Goal: Transaction & Acquisition: Subscribe to service/newsletter

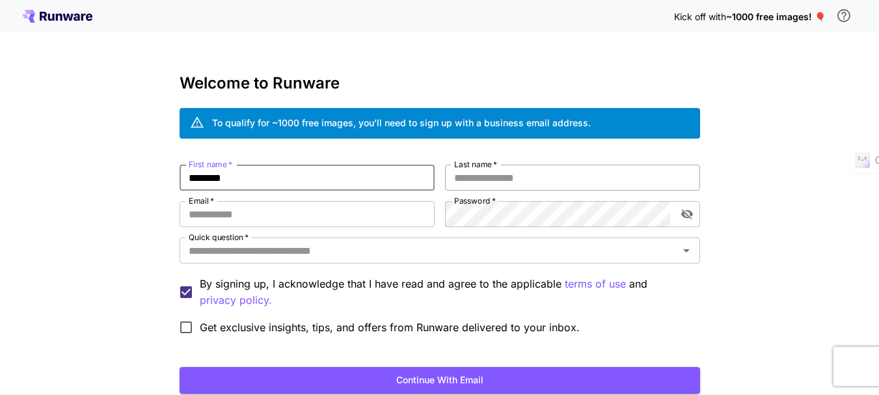
type input "********"
click at [515, 181] on input "Last name   *" at bounding box center [572, 178] width 255 height 26
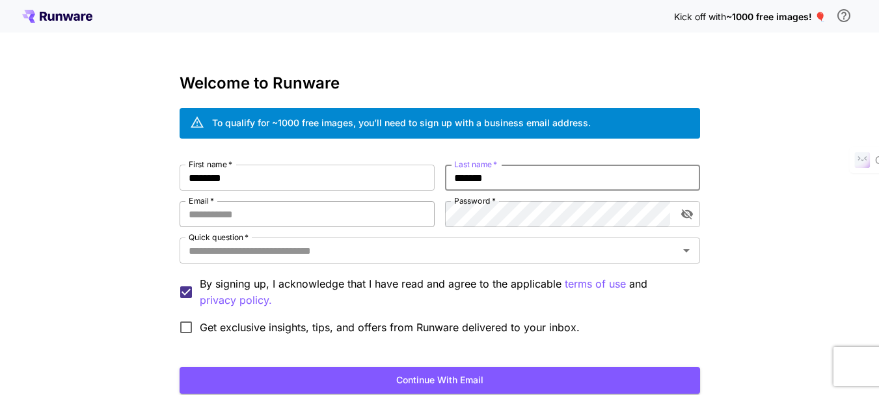
type input "*******"
click at [291, 212] on input "Email   *" at bounding box center [307, 214] width 255 height 26
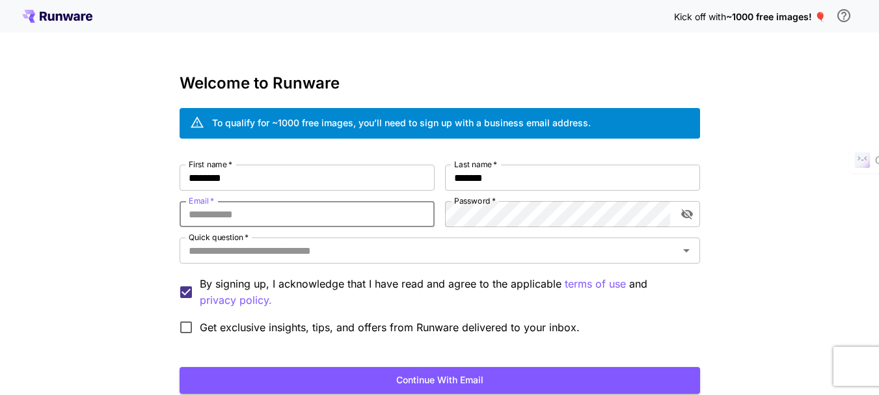
click at [481, 204] on label "Password   *" at bounding box center [475, 200] width 42 height 11
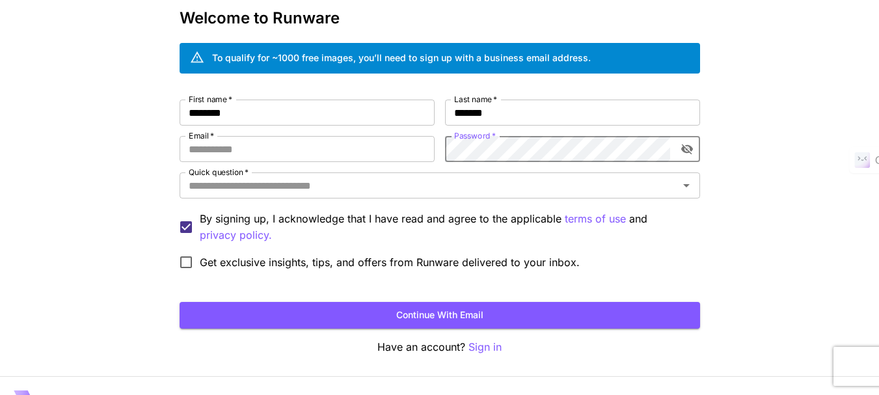
scroll to position [95, 0]
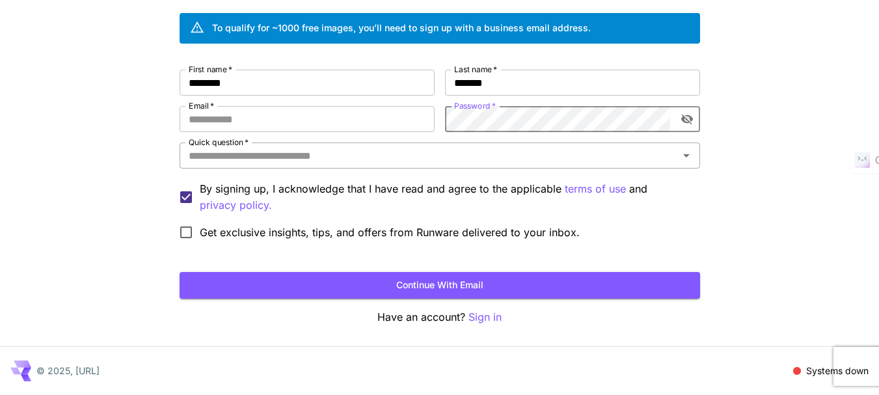
click at [313, 156] on input "Quick question   *" at bounding box center [428, 155] width 491 height 18
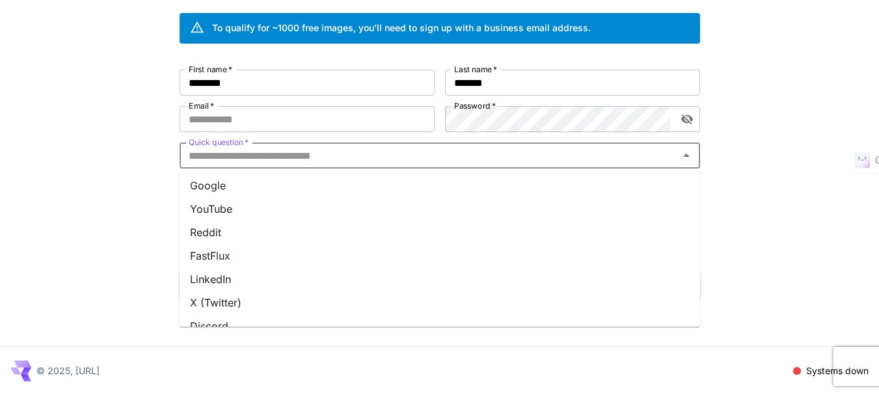
click at [254, 184] on li "Google" at bounding box center [440, 185] width 520 height 23
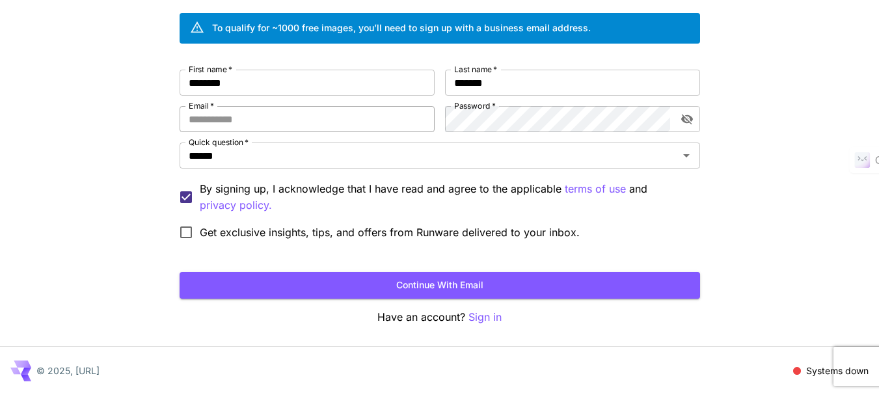
click at [306, 125] on input "Email   *" at bounding box center [307, 119] width 255 height 26
paste input "**********"
type input "**********"
click at [371, 291] on button "Continue with email" at bounding box center [440, 285] width 520 height 27
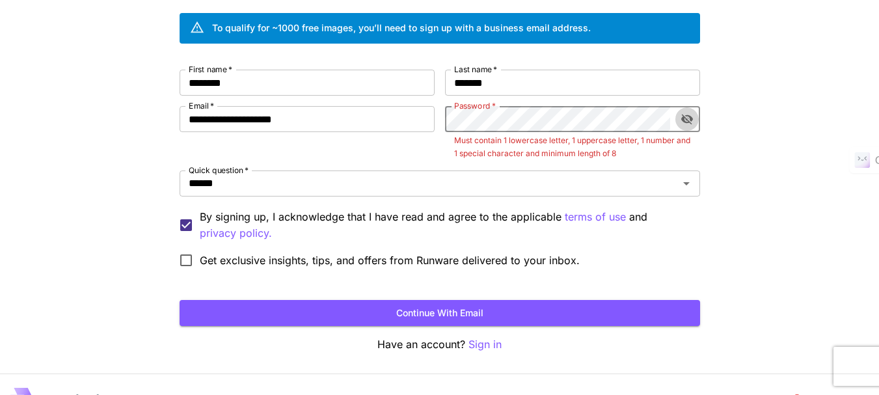
drag, startPoint x: 689, startPoint y: 125, endPoint x: 674, endPoint y: 122, distance: 15.2
click at [688, 127] on button "toggle password visibility" at bounding box center [686, 118] width 23 height 23
click at [444, 122] on div "**********" at bounding box center [440, 172] width 520 height 204
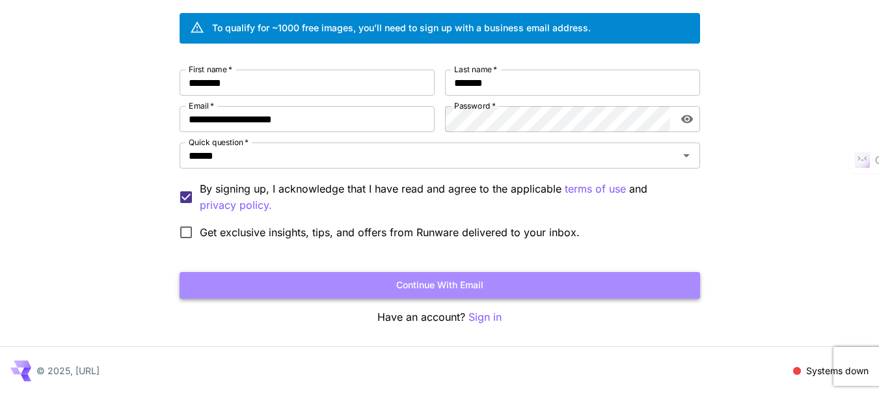
click at [477, 276] on button "Continue with email" at bounding box center [440, 285] width 520 height 27
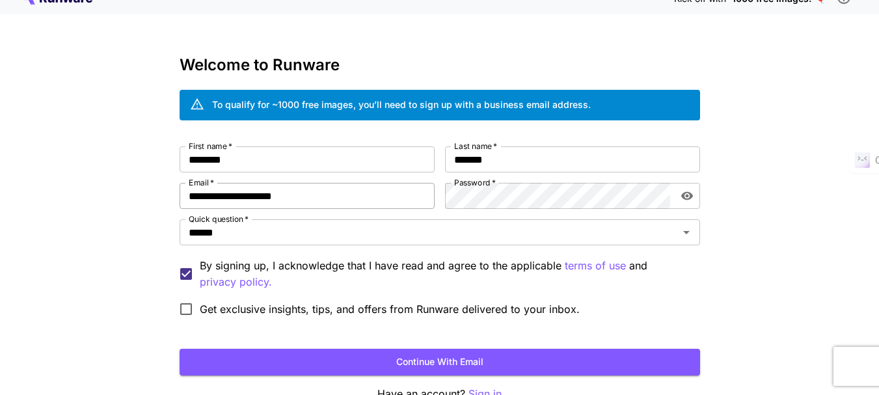
scroll to position [0, 0]
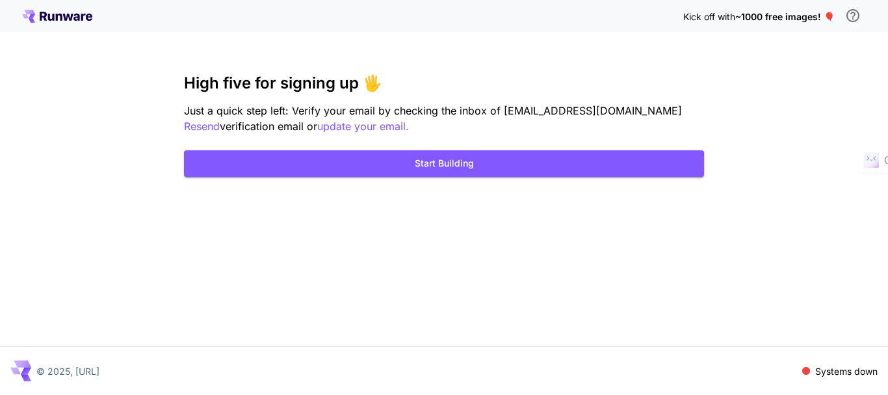
click at [825, 21] on span "~1000 free images! 🎈" at bounding box center [786, 16] width 100 height 11
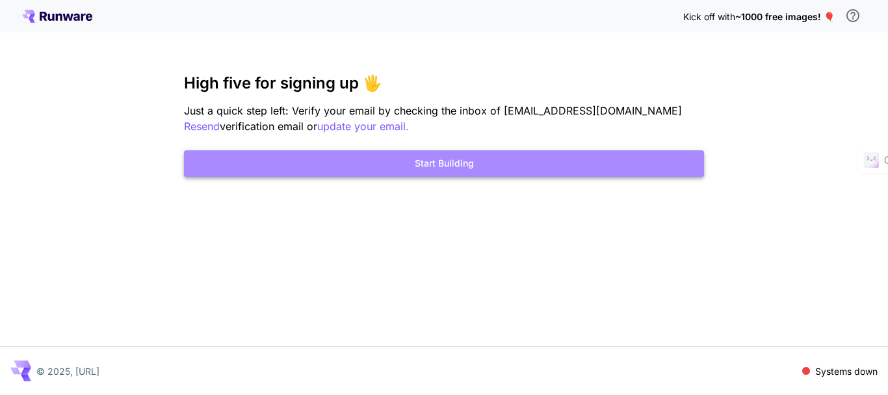
click at [455, 161] on button "Start Building" at bounding box center [444, 163] width 520 height 27
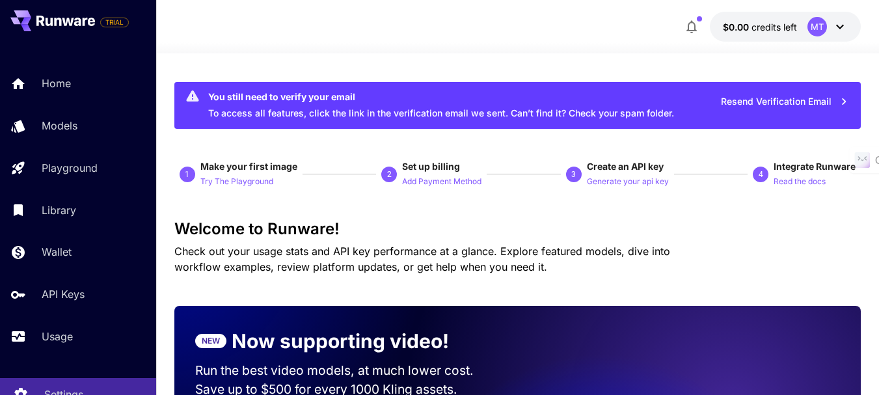
click at [77, 390] on p "Settings" at bounding box center [63, 394] width 39 height 16
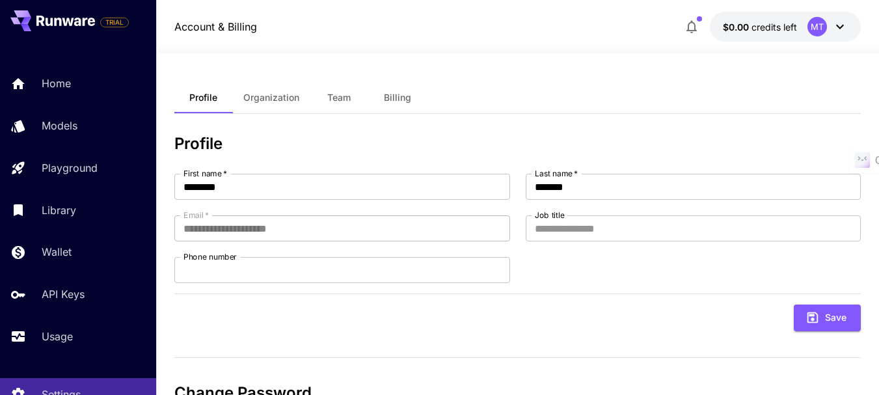
click at [812, 27] on div "MT" at bounding box center [817, 27] width 20 height 20
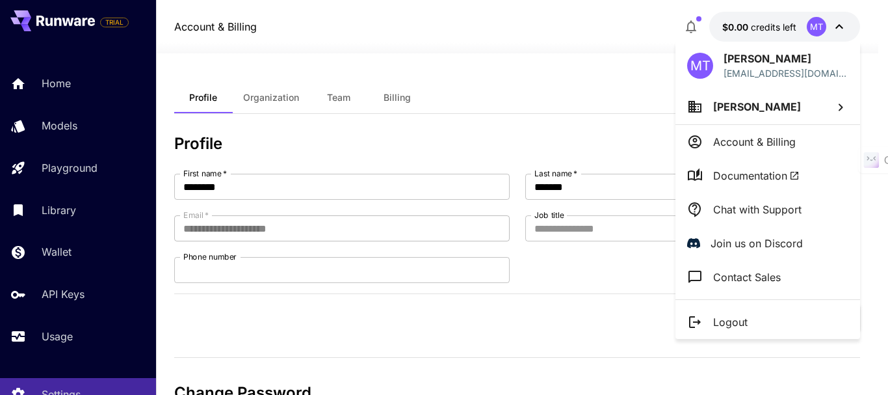
click at [815, 27] on div at bounding box center [444, 197] width 888 height 395
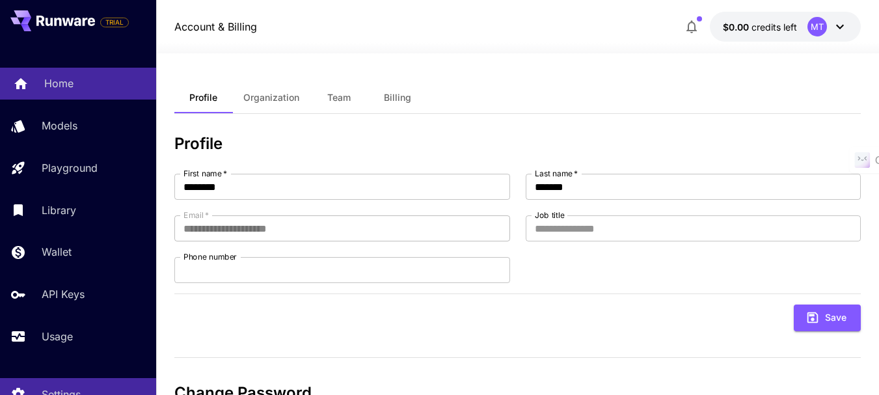
click at [88, 77] on div "Home" at bounding box center [94, 83] width 101 height 16
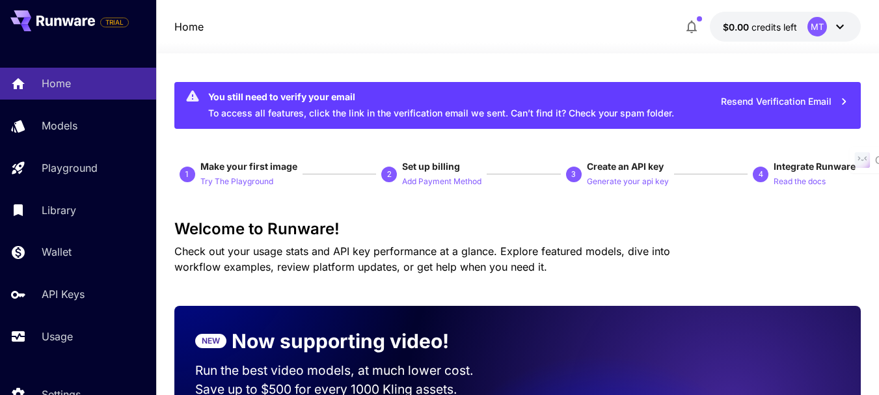
click at [827, 96] on button "Resend Verification Email" at bounding box center [784, 101] width 142 height 27
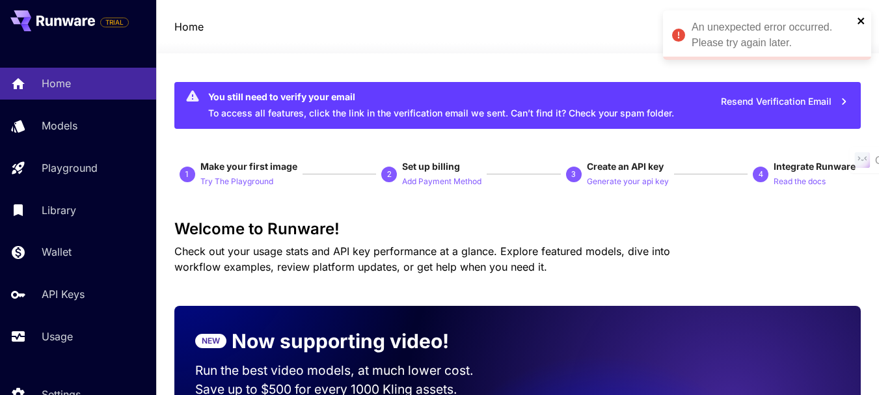
drag, startPoint x: 859, startPoint y: 18, endPoint x: 858, endPoint y: 32, distance: 14.3
click at [859, 18] on icon "close" at bounding box center [861, 21] width 9 height 10
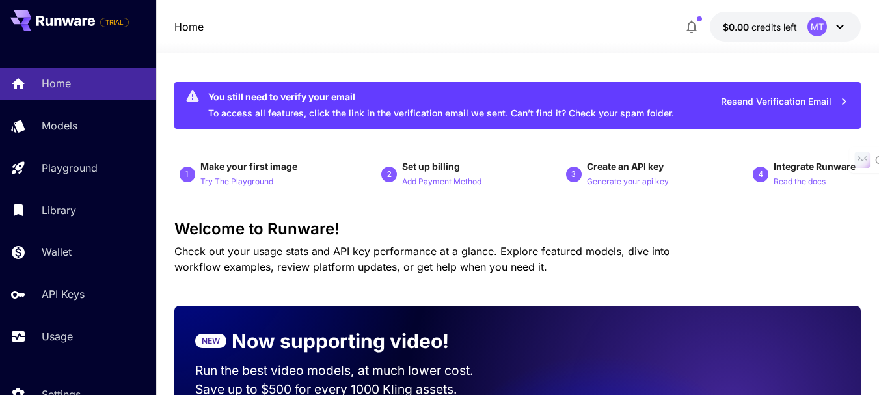
click at [823, 36] on button "$0.00 credits left MT" at bounding box center [785, 27] width 151 height 30
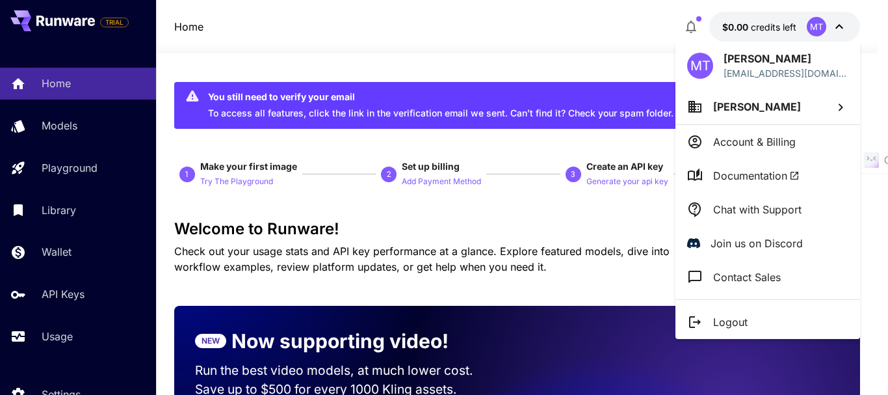
click at [823, 36] on div at bounding box center [444, 197] width 888 height 395
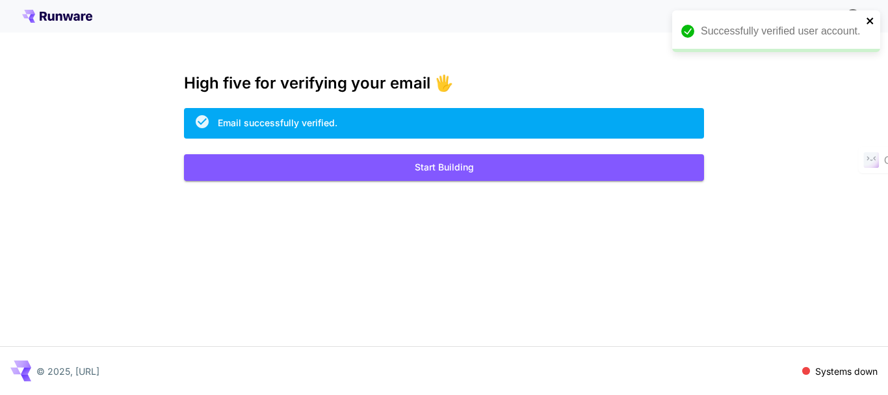
click at [870, 17] on icon "close" at bounding box center [870, 21] width 9 height 10
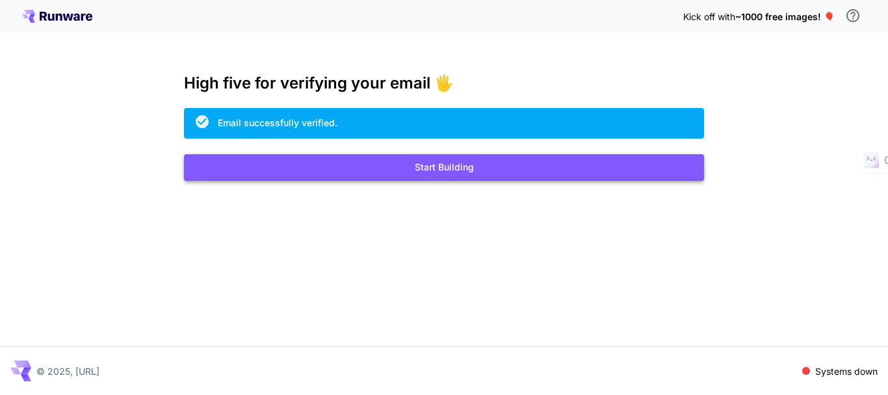
click at [455, 168] on button "Start Building" at bounding box center [444, 167] width 520 height 27
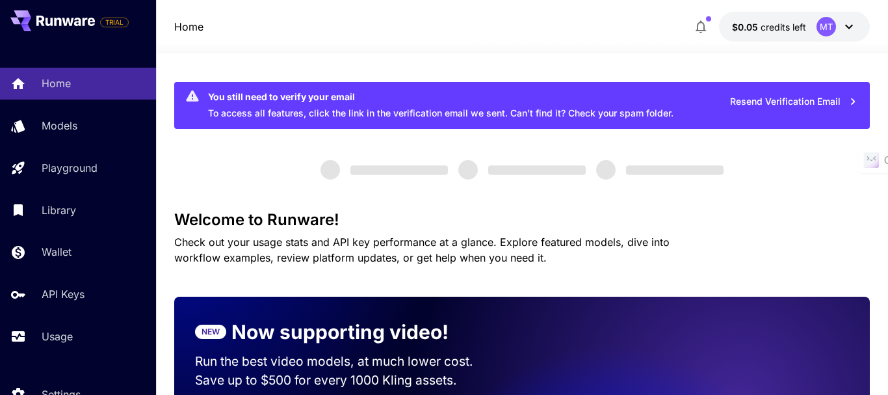
click at [782, 30] on span "credits left" at bounding box center [784, 26] width 46 height 11
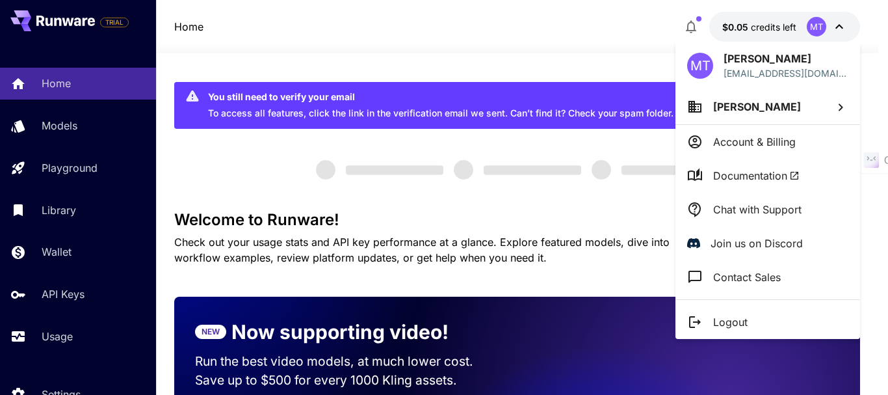
click at [397, 47] on div at bounding box center [444, 197] width 888 height 395
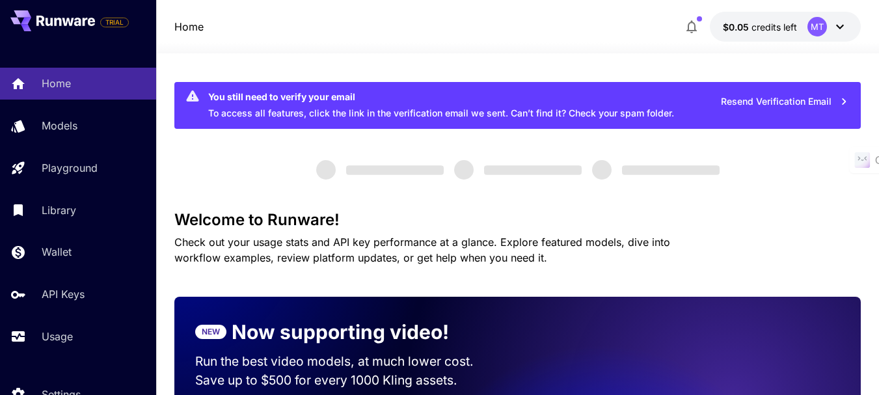
click at [771, 103] on button "Resend Verification Email" at bounding box center [784, 101] width 142 height 27
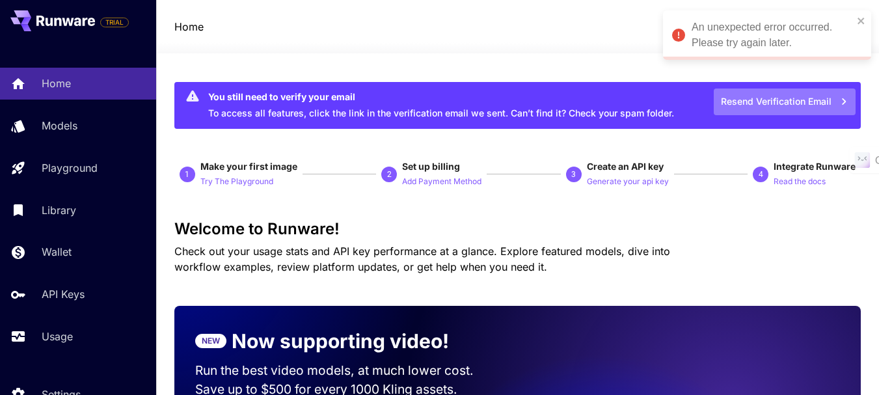
click at [775, 105] on button "Resend Verification Email" at bounding box center [784, 101] width 142 height 27
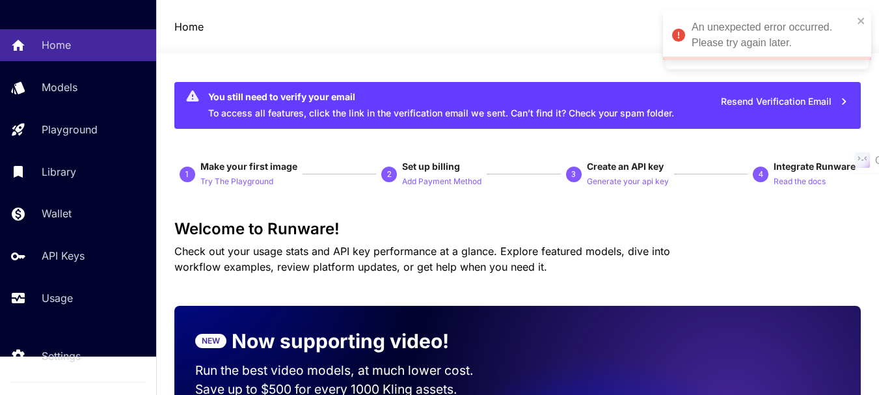
scroll to position [60, 0]
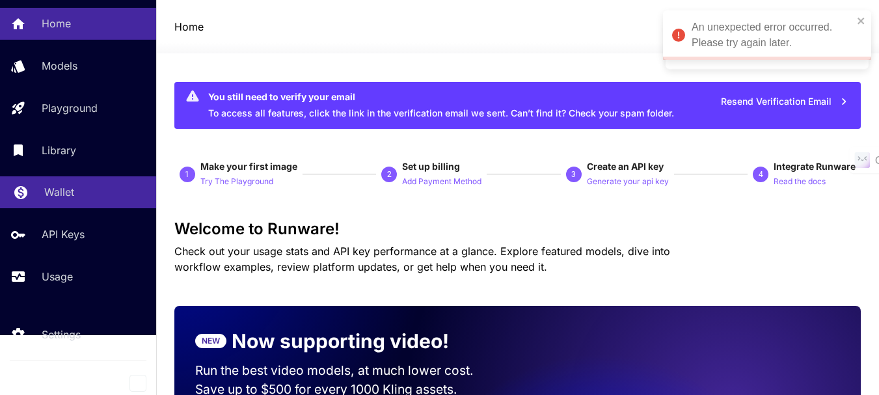
click at [72, 194] on p "Wallet" at bounding box center [59, 192] width 30 height 16
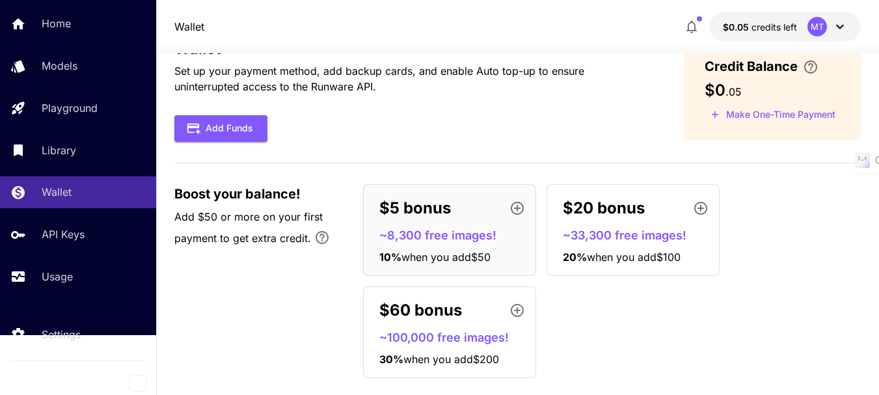
scroll to position [64, 0]
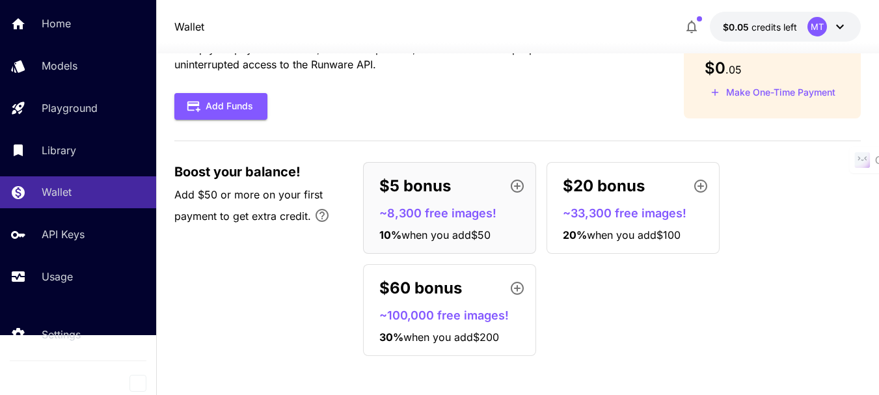
click at [786, 16] on button "$0.05 credits left MT" at bounding box center [785, 27] width 151 height 30
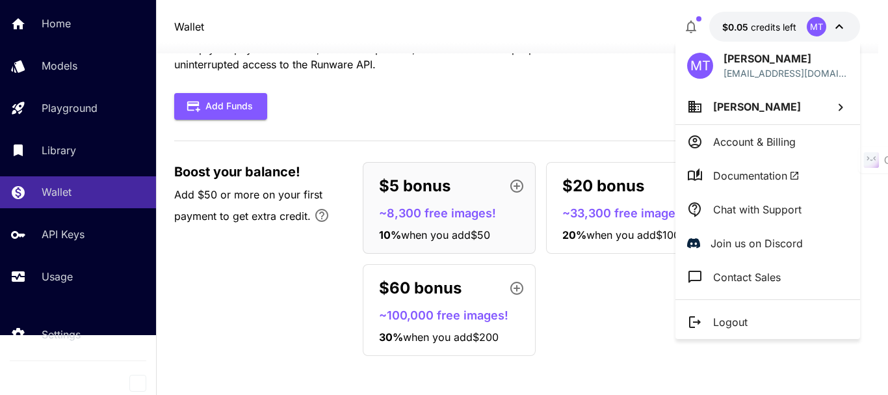
click at [788, 16] on div at bounding box center [444, 197] width 888 height 395
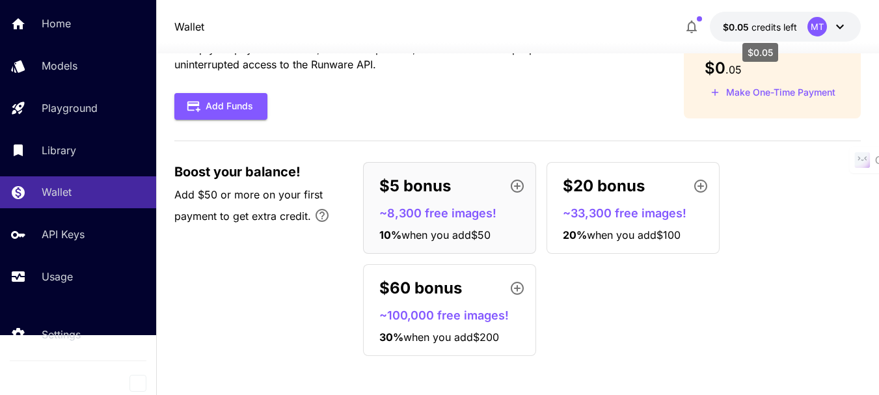
click at [794, 27] on span "credits left" at bounding box center [774, 26] width 46 height 11
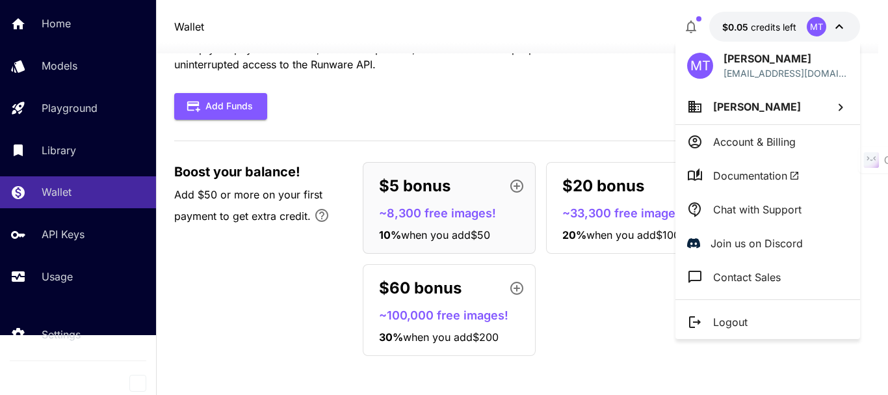
click at [794, 27] on div at bounding box center [444, 197] width 888 height 395
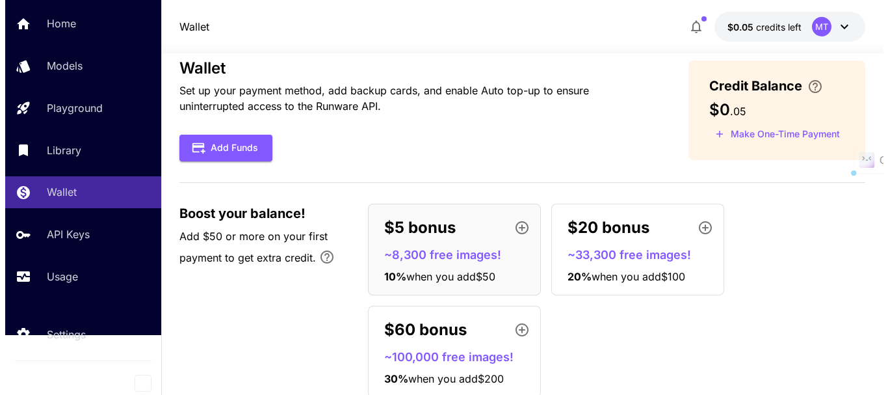
scroll to position [0, 0]
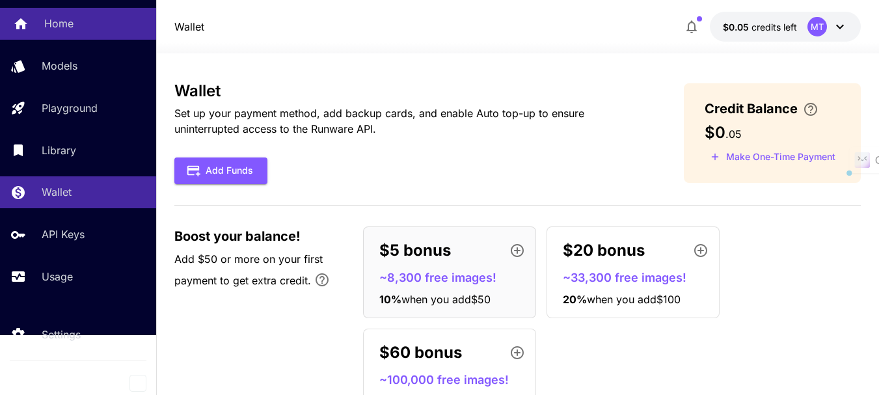
click at [46, 23] on p "Home" at bounding box center [58, 24] width 29 height 16
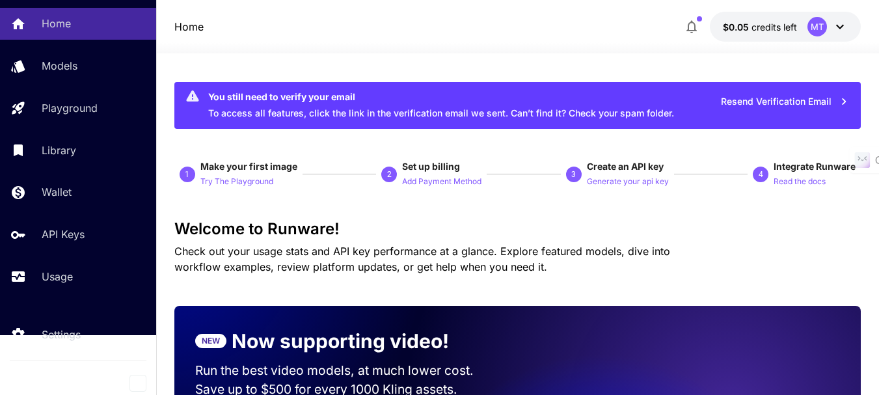
click at [813, 25] on div "MT" at bounding box center [817, 27] width 20 height 20
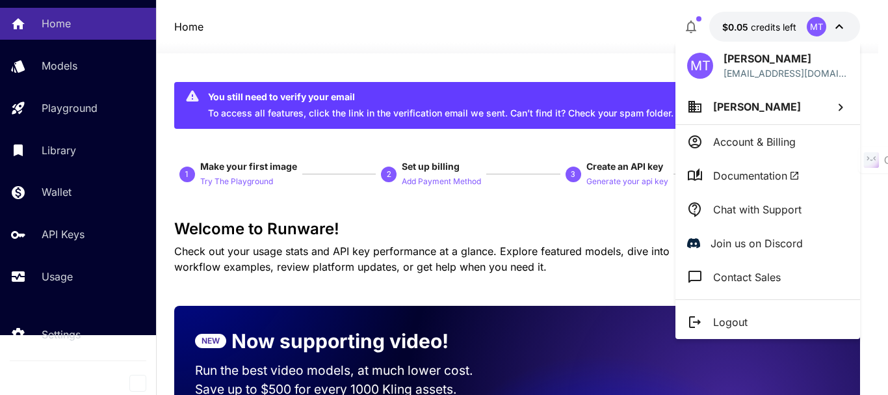
click at [752, 327] on li "Logout" at bounding box center [768, 322] width 185 height 34
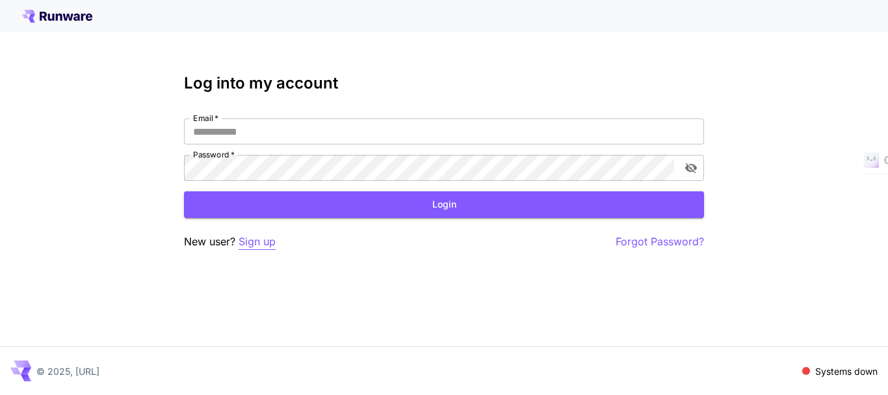
click at [252, 245] on p "Sign up" at bounding box center [257, 241] width 37 height 16
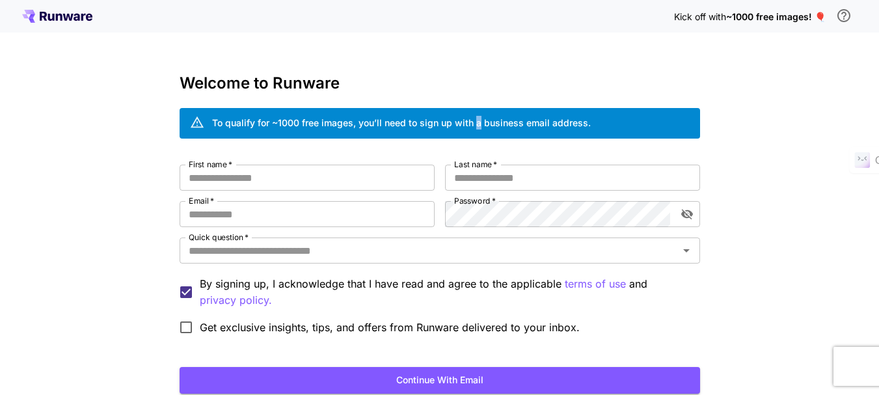
click at [478, 114] on div "To qualify for ~1000 free images, you’ll need to sign up with a business email …" at bounding box center [401, 123] width 379 height 23
click at [481, 131] on div "To qualify for ~1000 free images, you’ll need to sign up with a business email …" at bounding box center [401, 123] width 379 height 23
click at [292, 174] on input "First name   *" at bounding box center [307, 178] width 255 height 26
type input "********"
click at [486, 176] on input "Last name   *" at bounding box center [572, 178] width 255 height 26
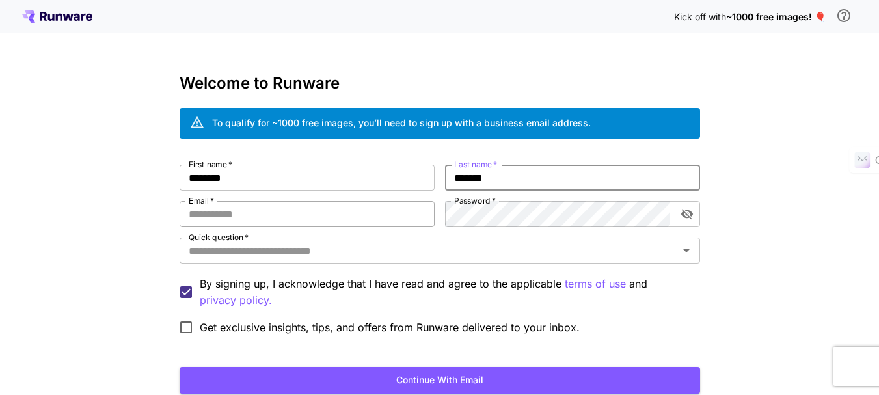
type input "*******"
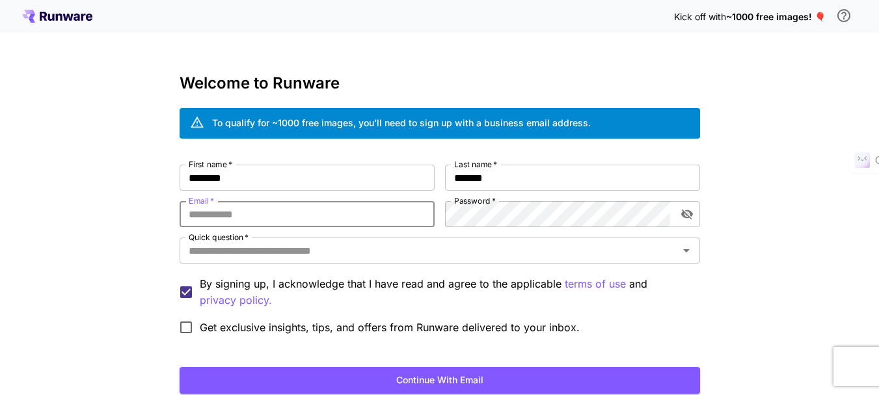
click at [346, 216] on input "Email   *" at bounding box center [307, 214] width 255 height 26
type input "**********"
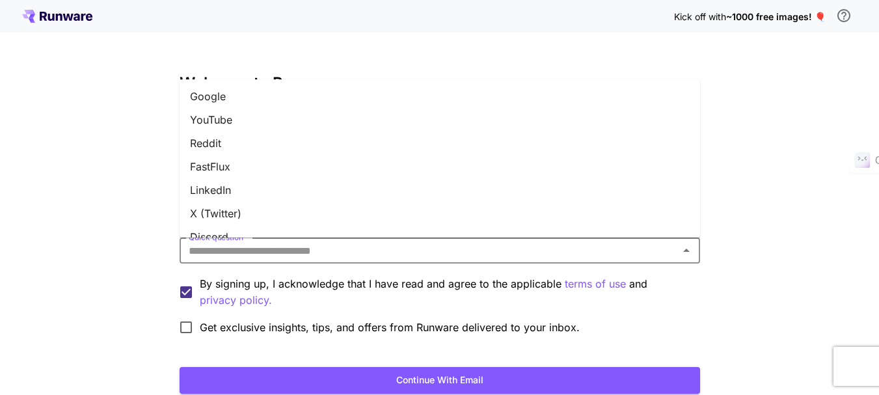
click at [522, 243] on input "Quick question   *" at bounding box center [428, 250] width 491 height 18
click at [277, 101] on li "Google" at bounding box center [440, 96] width 520 height 23
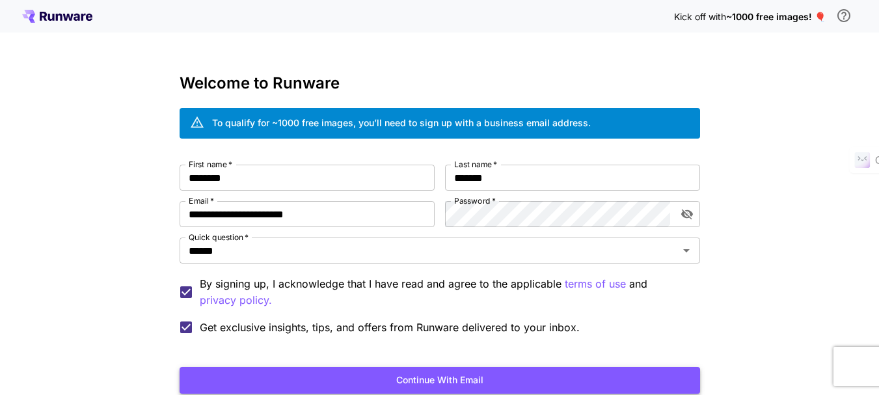
click at [325, 381] on button "Continue with email" at bounding box center [440, 380] width 520 height 27
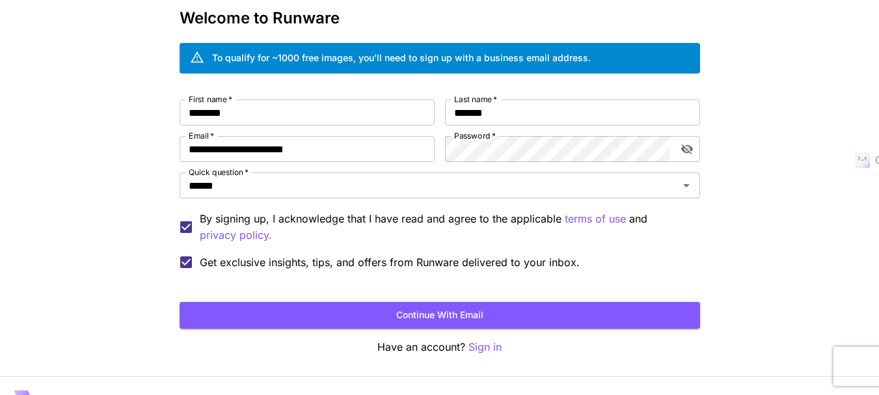
scroll to position [95, 0]
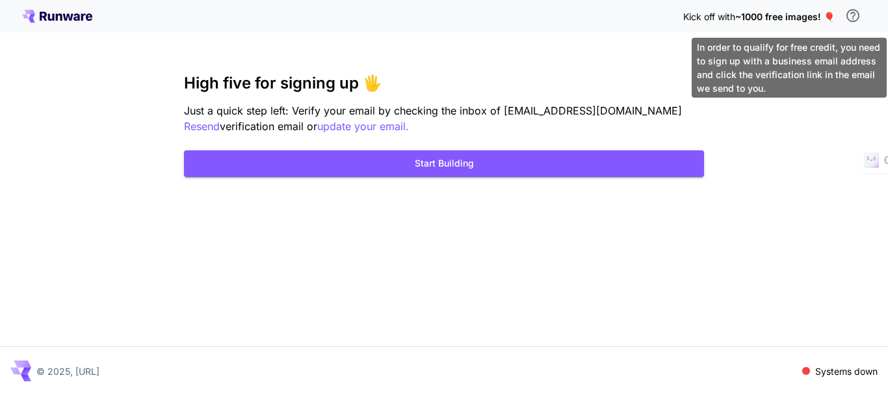
click at [853, 5] on button "\a In order to qualify for free credit, you need to sign up with a business ema…" at bounding box center [853, 16] width 26 height 26
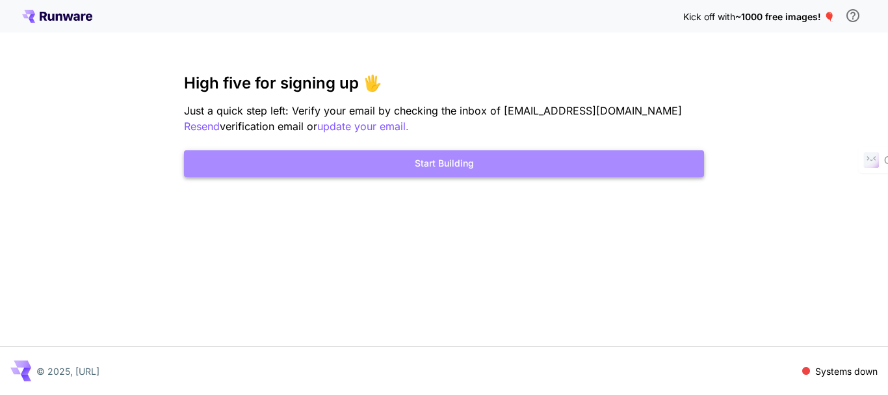
click at [492, 170] on button "Start Building" at bounding box center [444, 163] width 520 height 27
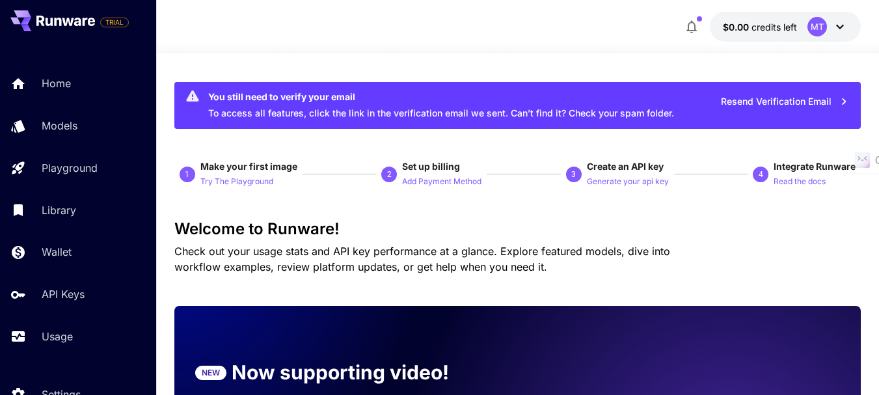
click at [819, 20] on div "MT" at bounding box center [817, 27] width 20 height 20
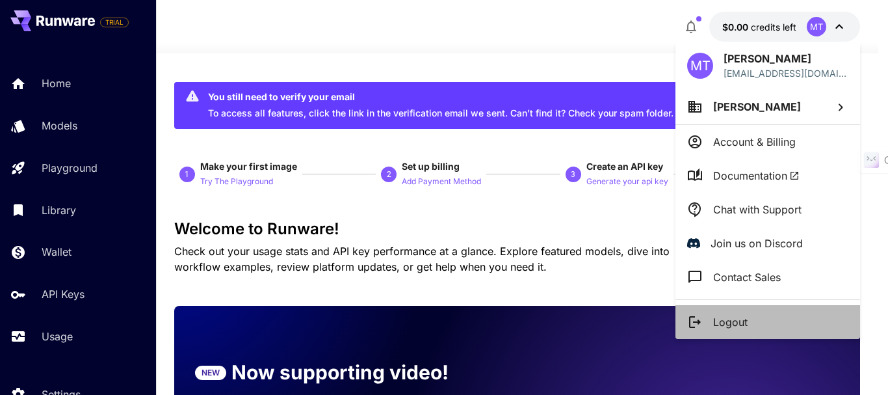
click at [770, 319] on li "Logout" at bounding box center [768, 322] width 185 height 34
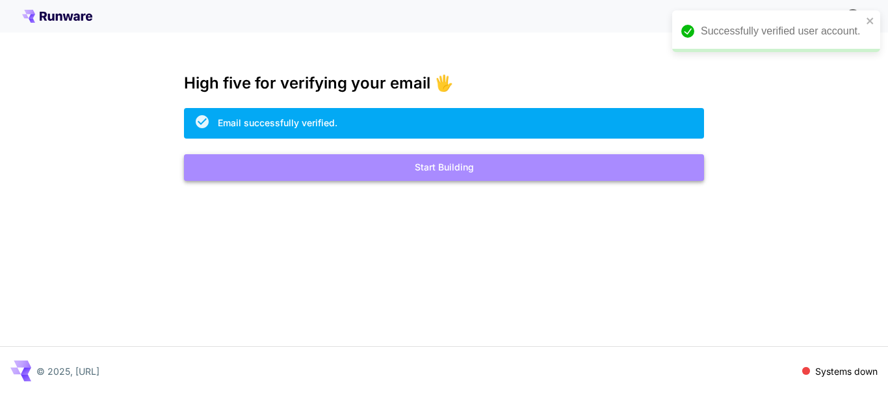
click at [526, 167] on button "Start Building" at bounding box center [444, 167] width 520 height 27
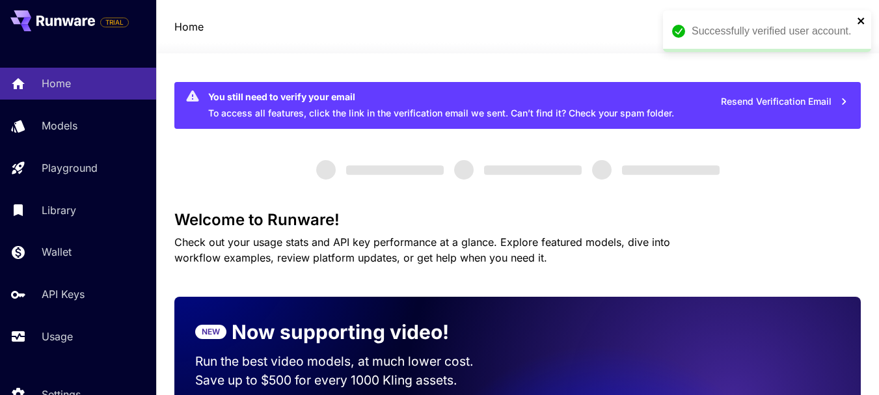
click at [862, 18] on icon "close" at bounding box center [861, 21] width 9 height 10
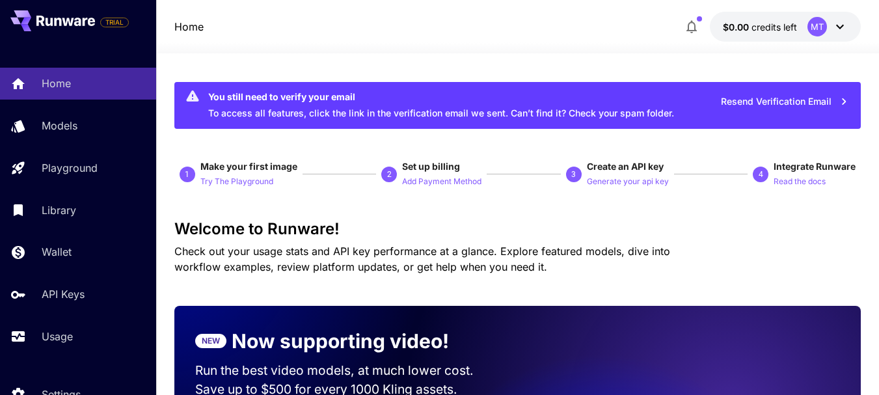
click at [825, 23] on div "MT" at bounding box center [817, 27] width 20 height 20
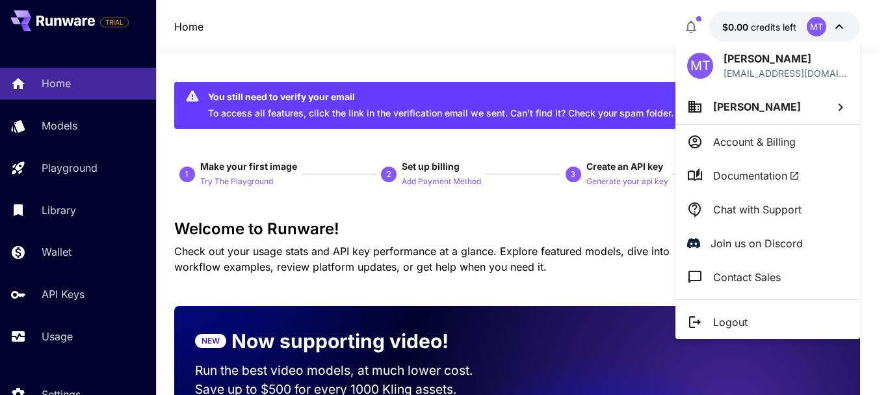
click at [825, 23] on div at bounding box center [444, 197] width 888 height 395
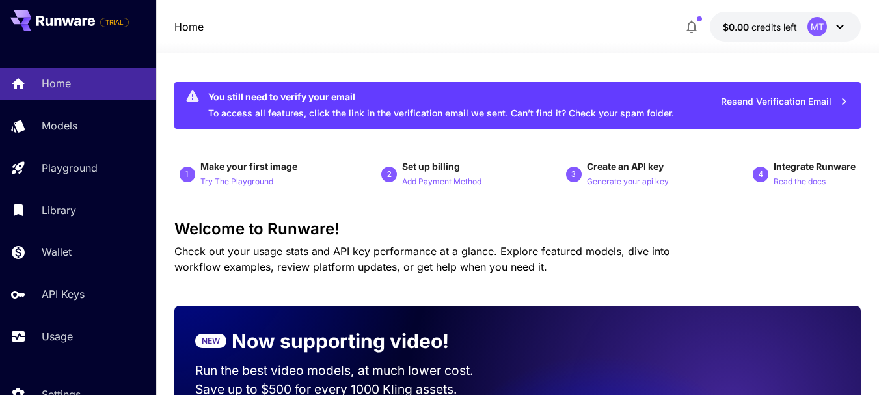
click at [695, 27] on icon "button" at bounding box center [692, 27] width 16 height 16
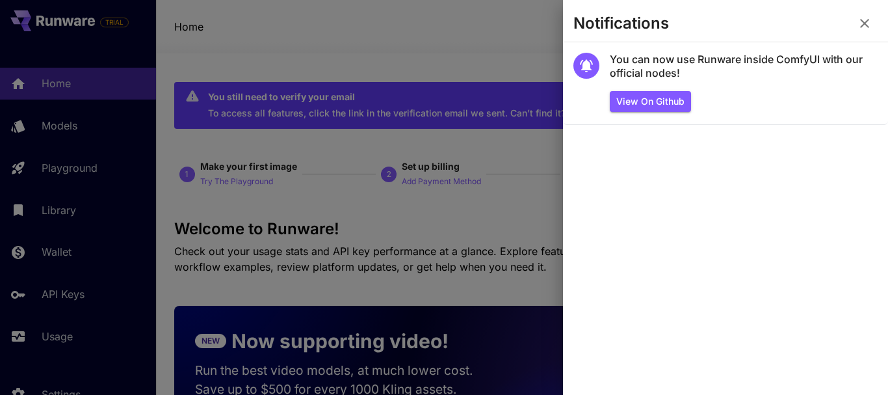
click at [862, 22] on icon "button" at bounding box center [865, 24] width 16 height 16
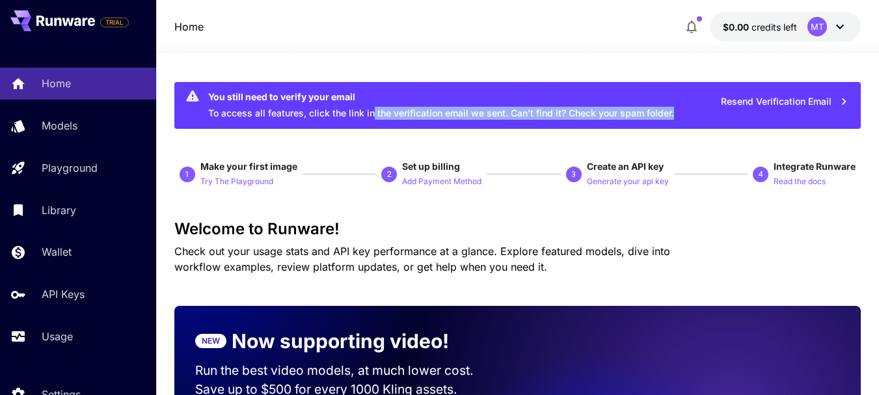
drag, startPoint x: 689, startPoint y: 116, endPoint x: 371, endPoint y: 110, distance: 318.8
click at [371, 110] on div "You still need to verify your email To access all features, click the link in t…" at bounding box center [517, 105] width 686 height 47
click at [369, 110] on div "You still need to verify your email To access all features, click the link in t…" at bounding box center [441, 105] width 466 height 39
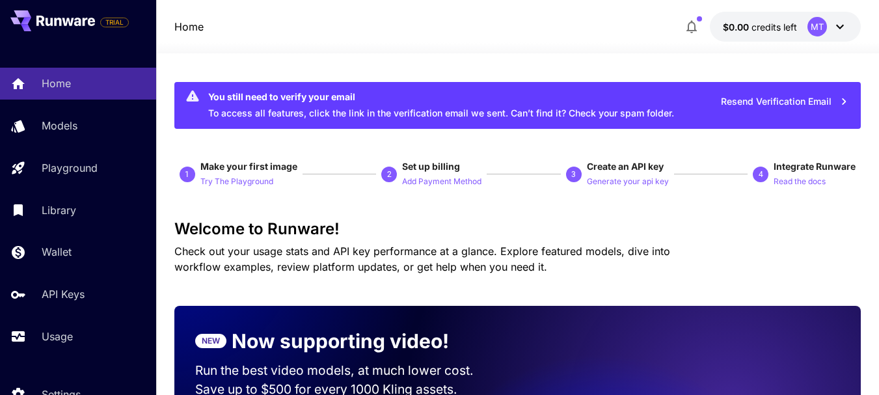
click at [366, 107] on div "You still need to verify your email To access all features, click the link in t…" at bounding box center [441, 105] width 466 height 39
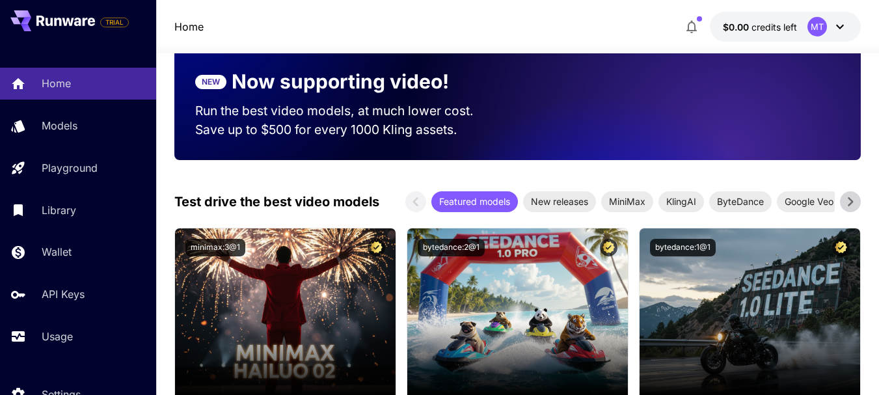
scroll to position [152, 0]
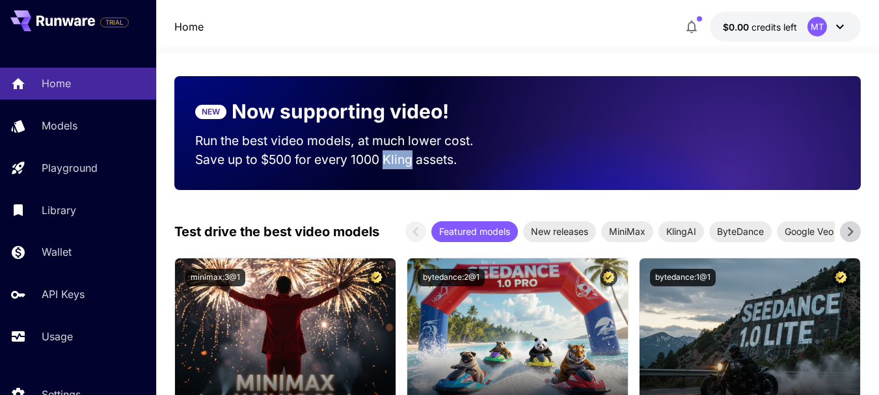
drag, startPoint x: 385, startPoint y: 159, endPoint x: 413, endPoint y: 166, distance: 28.7
click at [413, 166] on p "Save up to $500 for every 1000 Kling assets." at bounding box center [346, 159] width 302 height 19
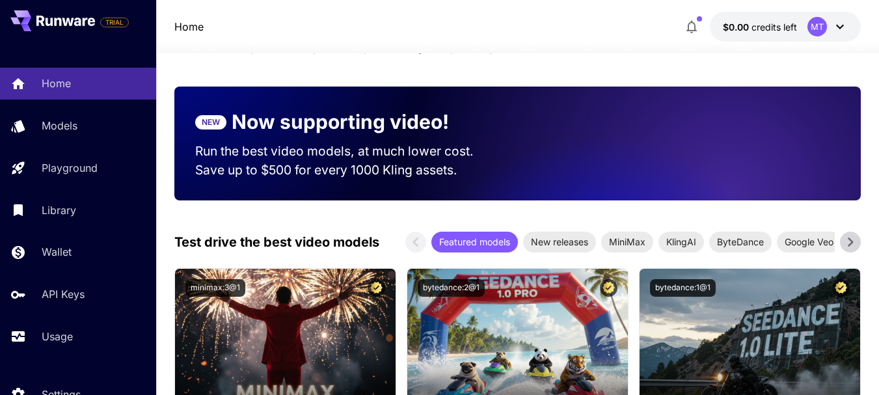
scroll to position [0, 0]
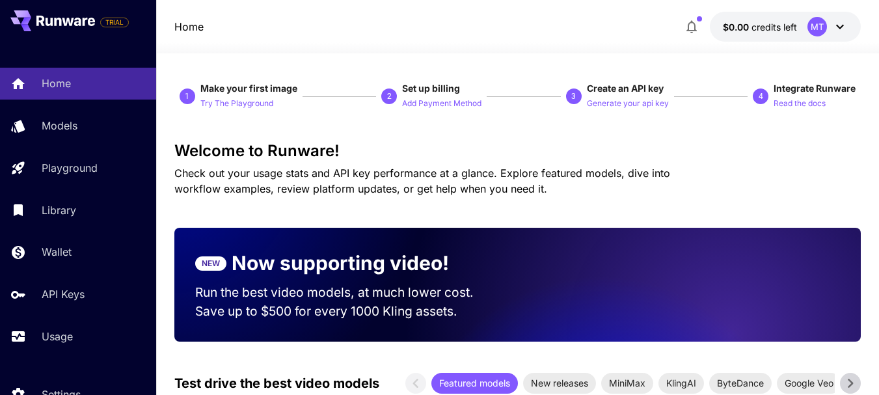
click at [799, 33] on button "$0.00 credits left MT" at bounding box center [785, 27] width 151 height 30
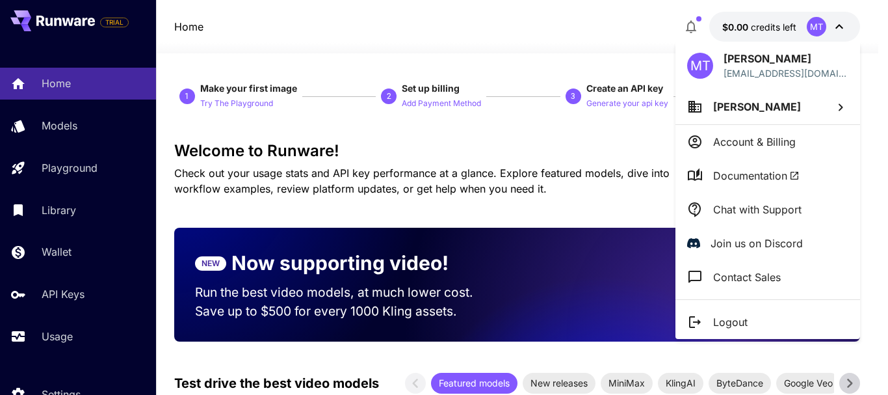
click at [622, 23] on div at bounding box center [444, 197] width 888 height 395
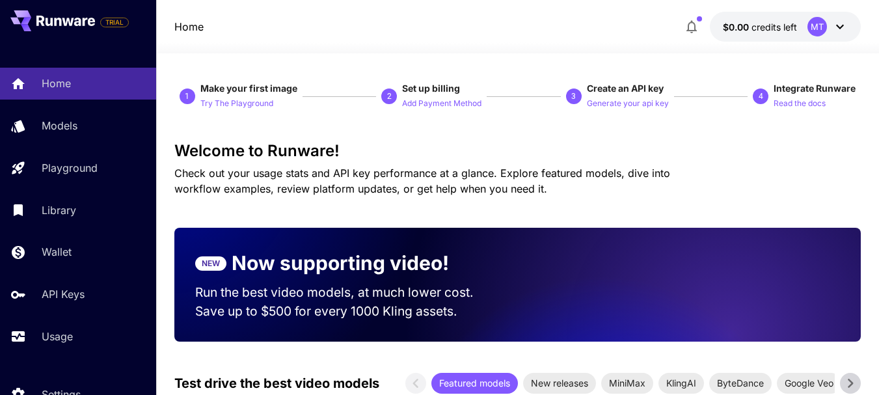
click at [691, 26] on icon "button" at bounding box center [692, 27] width 16 height 16
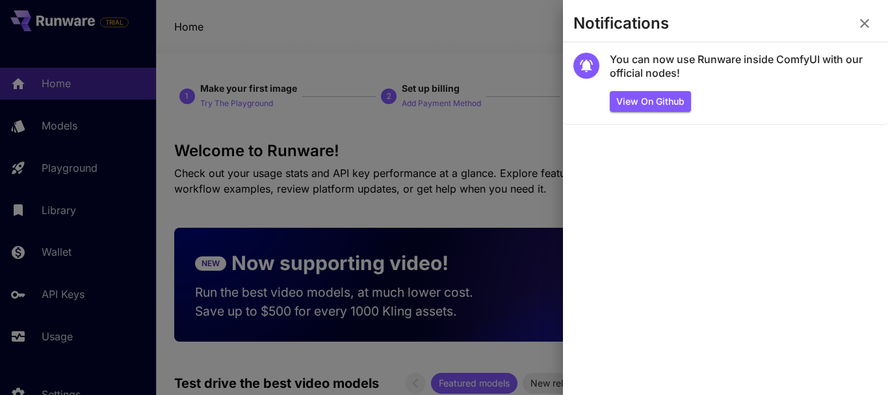
click at [875, 17] on button "button" at bounding box center [865, 23] width 26 height 26
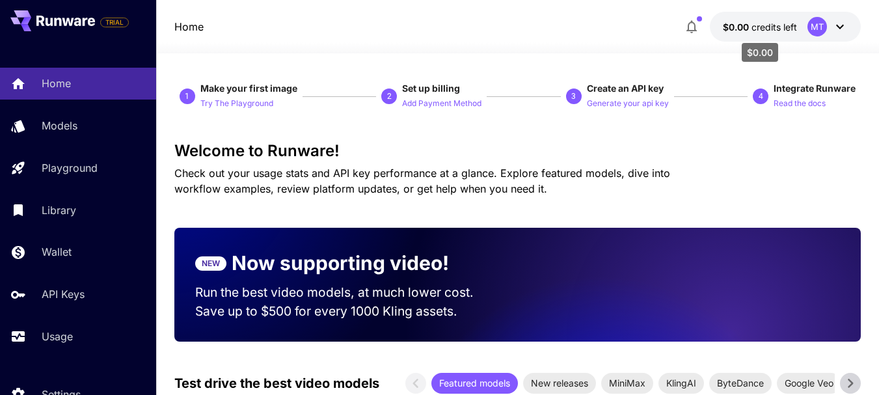
click at [777, 30] on span "credits left" at bounding box center [774, 26] width 46 height 11
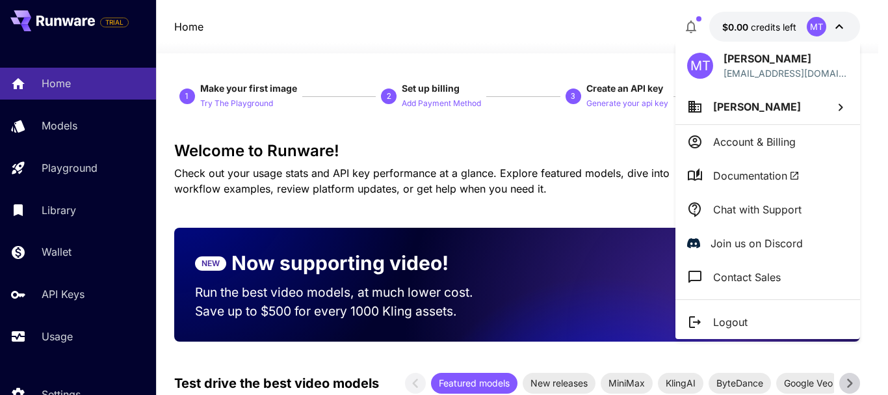
click at [777, 30] on div at bounding box center [444, 197] width 888 height 395
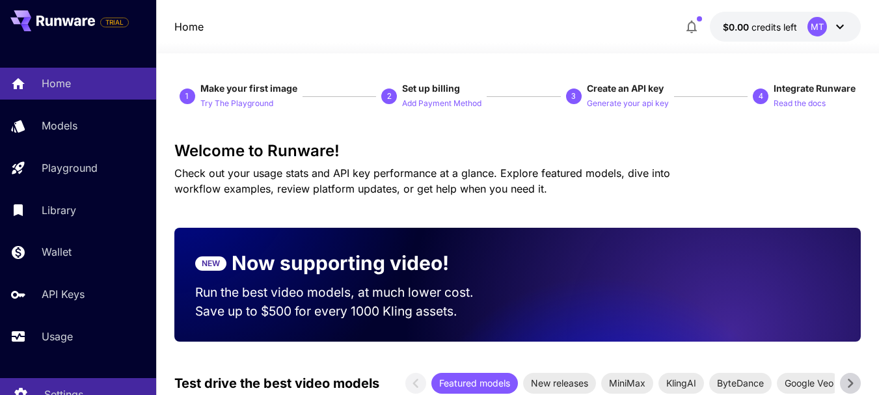
click at [67, 390] on p "Settings" at bounding box center [63, 394] width 39 height 16
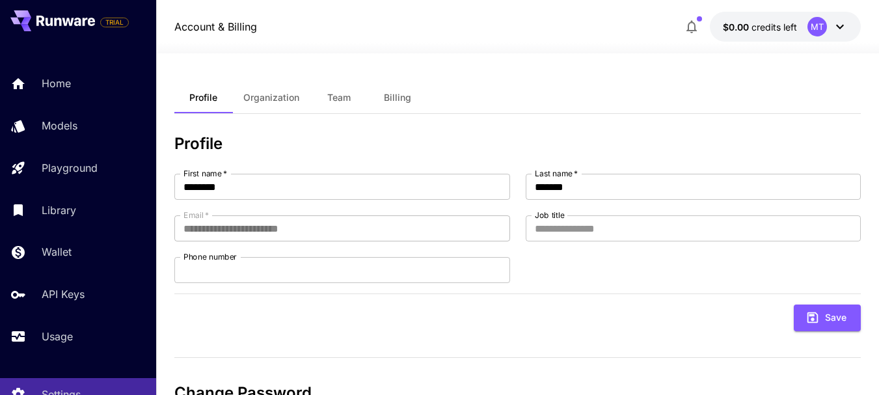
click at [689, 22] on icon "button" at bounding box center [692, 27] width 16 height 16
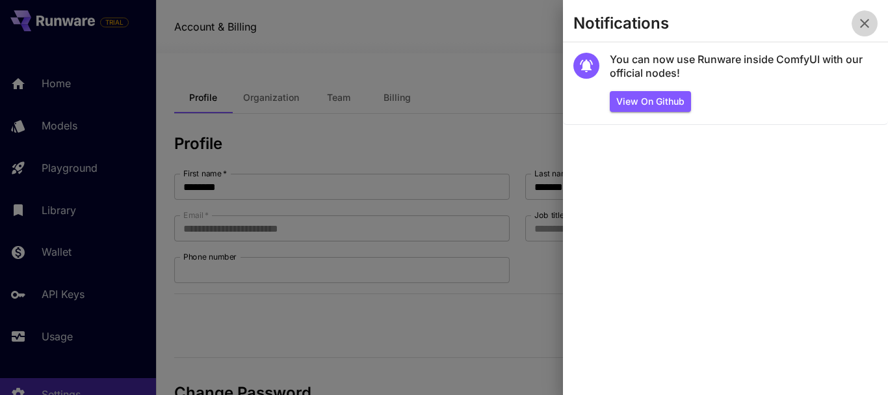
click at [868, 28] on icon "button" at bounding box center [865, 24] width 16 height 16
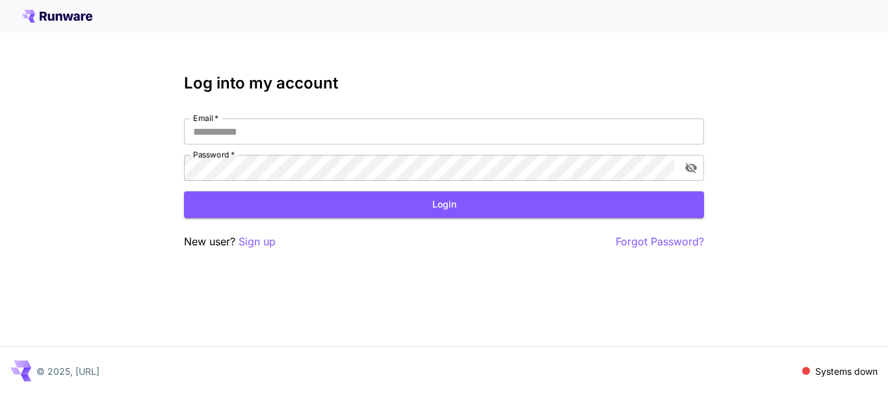
click at [255, 250] on div "Log into my account Email   * Email   * Password   * Password   * Login New use…" at bounding box center [444, 197] width 888 height 395
click at [253, 239] on p "Sign up" at bounding box center [257, 241] width 37 height 16
